Goal: Task Accomplishment & Management: Manage account settings

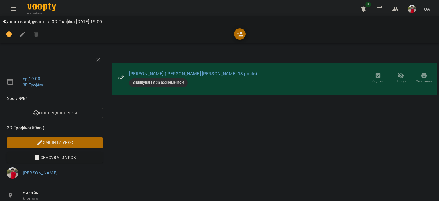
click at [140, 23] on ol "Журнал відвідувань / 3D Графіка [DATE] 19:00" at bounding box center [219, 21] width 434 height 7
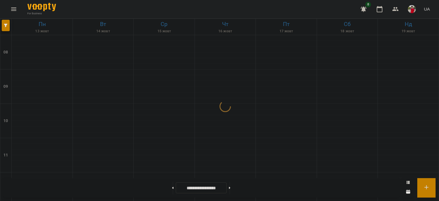
scroll to position [408, 0]
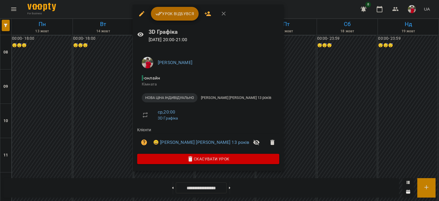
click at [167, 11] on span "Урок відбувся" at bounding box center [174, 13] width 39 height 7
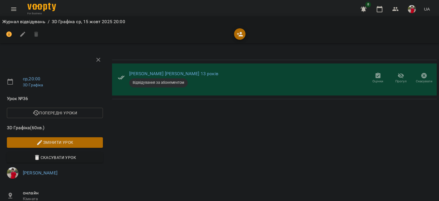
click at [375, 75] on icon "button" at bounding box center [377, 76] width 5 height 6
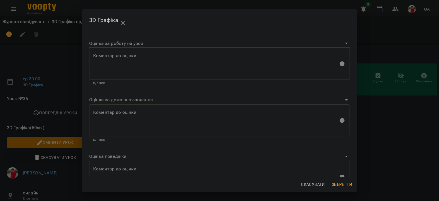
click at [111, 46] on body "For Business 8 UA Журнал відвідувань / 3D Графіка [DATE] 20:00 ср , 20:00 3D Гр…" at bounding box center [219, 136] width 439 height 272
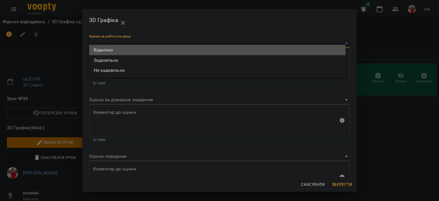
click at [111, 49] on li "Відмінно" at bounding box center [217, 50] width 256 height 10
type input "*********"
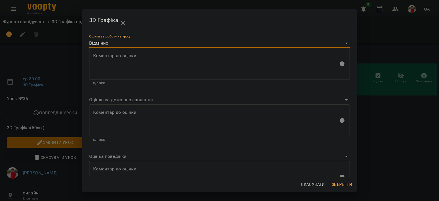
click at [127, 155] on body "For Business 8 UA Журнал відвідувань / 3D Графіка [DATE] 20:00 ср , 20:00 3D Гр…" at bounding box center [219, 136] width 439 height 272
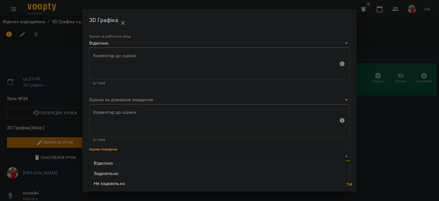
click at [129, 163] on li "Відмінно" at bounding box center [217, 163] width 256 height 10
type input "*********"
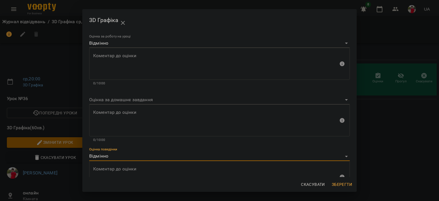
click at [345, 184] on span "Зберегти" at bounding box center [342, 184] width 20 height 7
